Goal: Download file/media

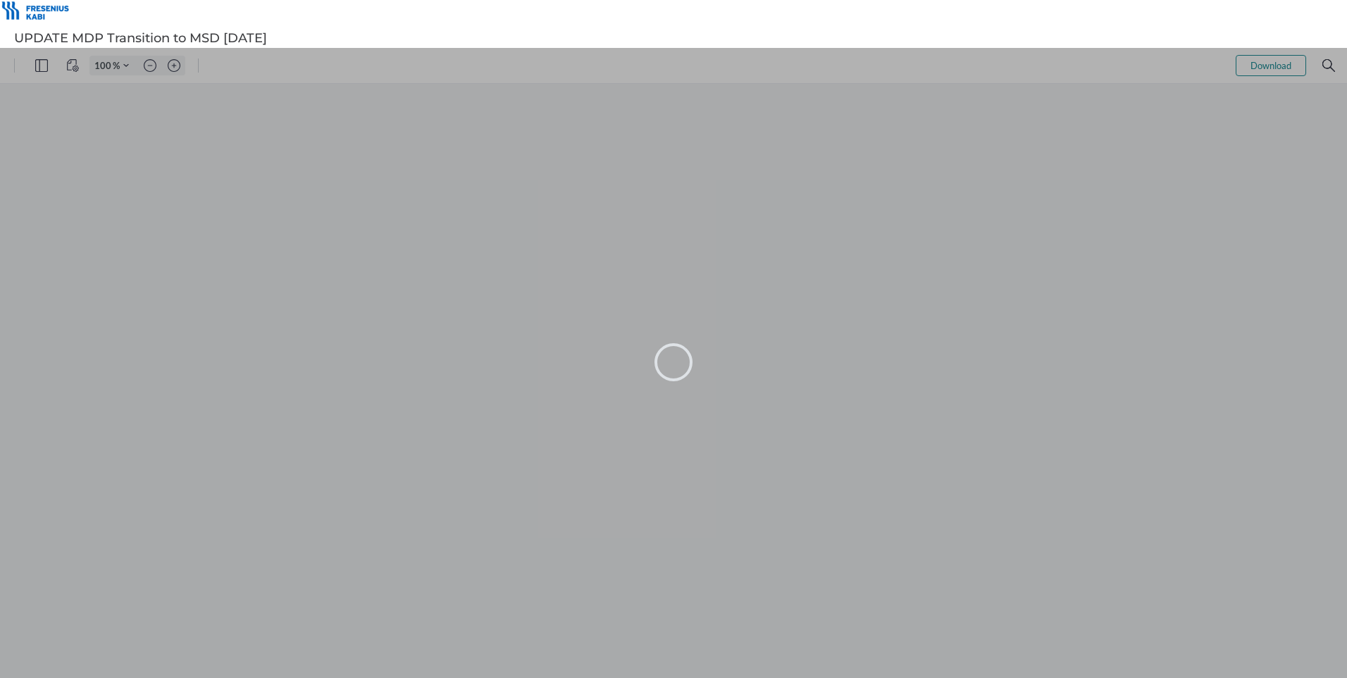
type input "106"
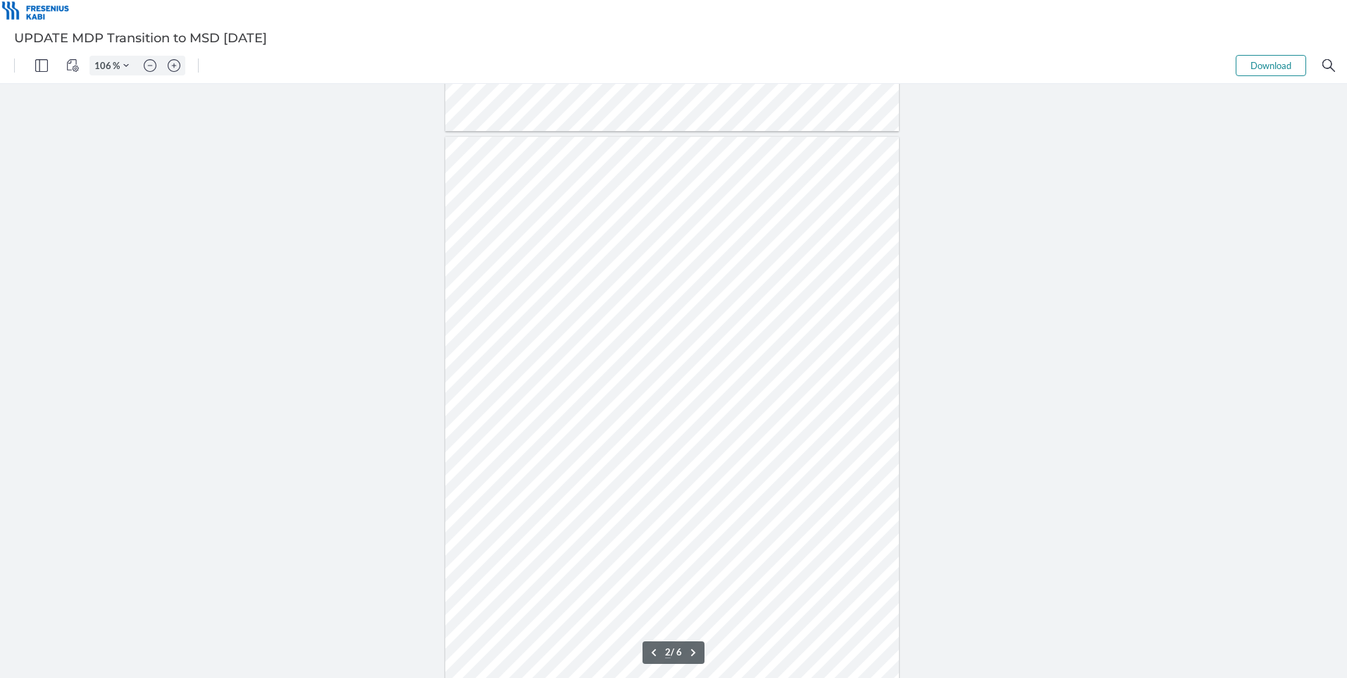
scroll to position [564, 0]
type input "1"
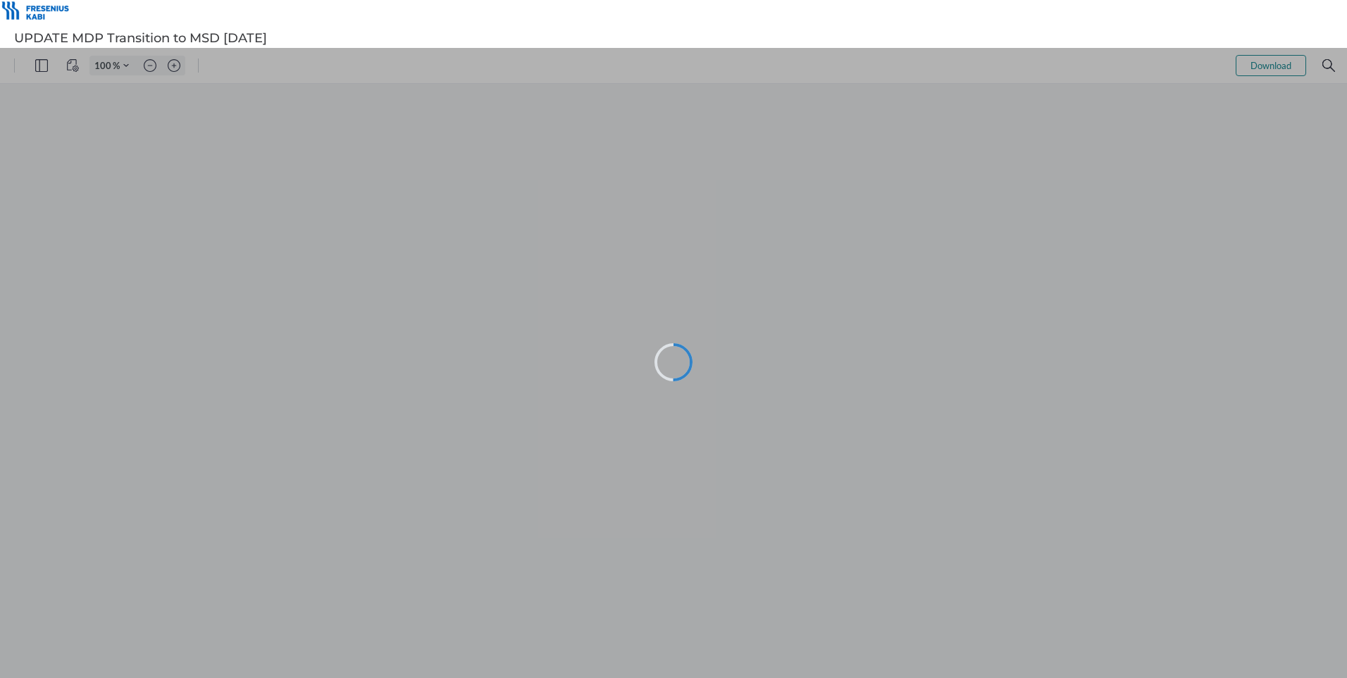
type input "106"
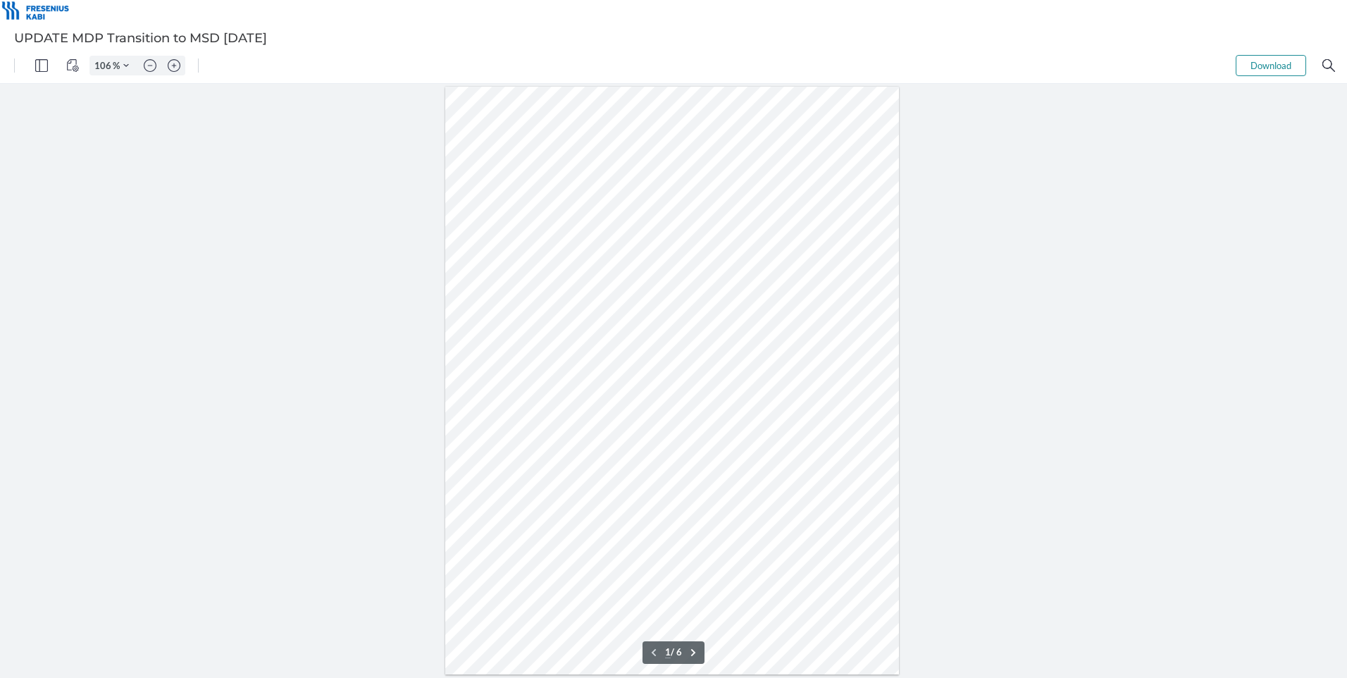
click at [1282, 63] on button "Download" at bounding box center [1271, 65] width 70 height 21
